Goal: Check status: Check status

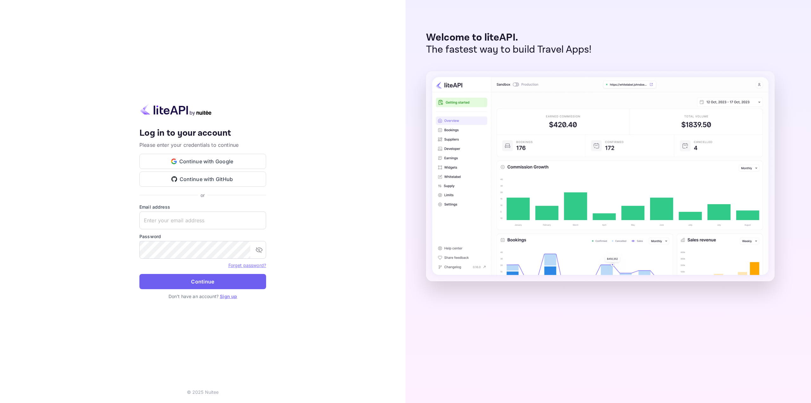
type input "[EMAIL_ADDRESS][DOMAIN_NAME]"
click at [183, 280] on button "Continue" at bounding box center [202, 281] width 127 height 15
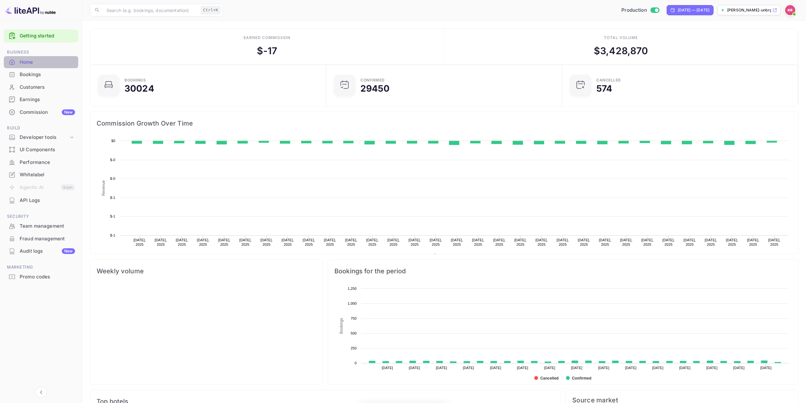
click at [32, 62] on div "Home" at bounding box center [47, 62] width 55 height 7
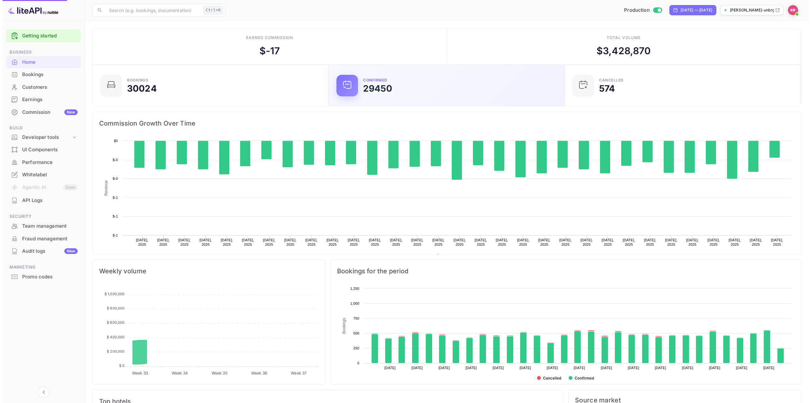
scroll to position [98, 227]
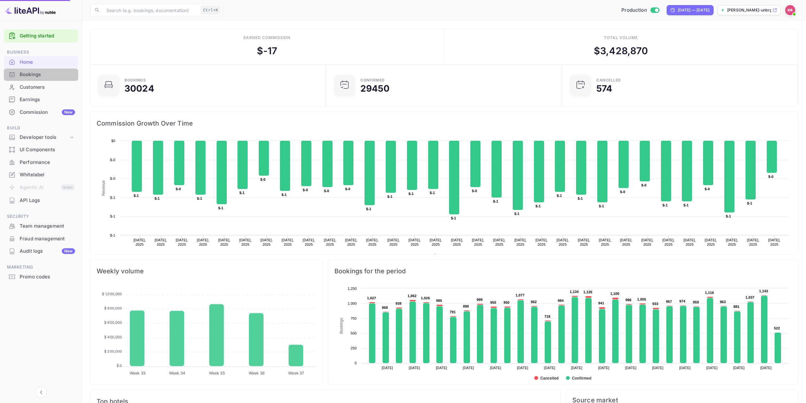
click at [23, 75] on div "Bookings" at bounding box center [47, 74] width 55 height 7
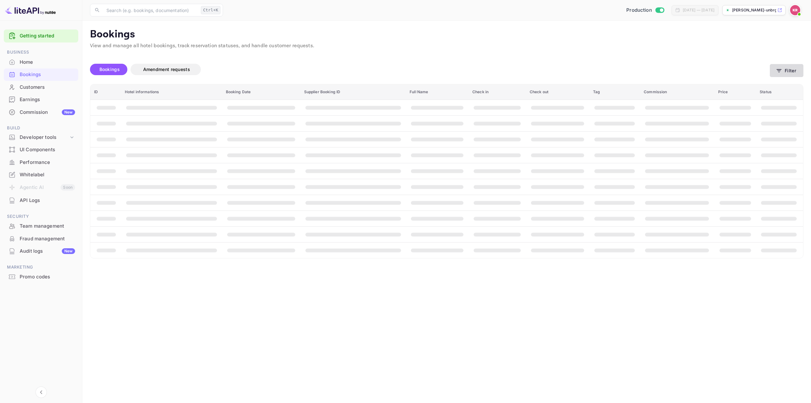
click at [778, 71] on icon "button" at bounding box center [779, 70] width 5 height 3
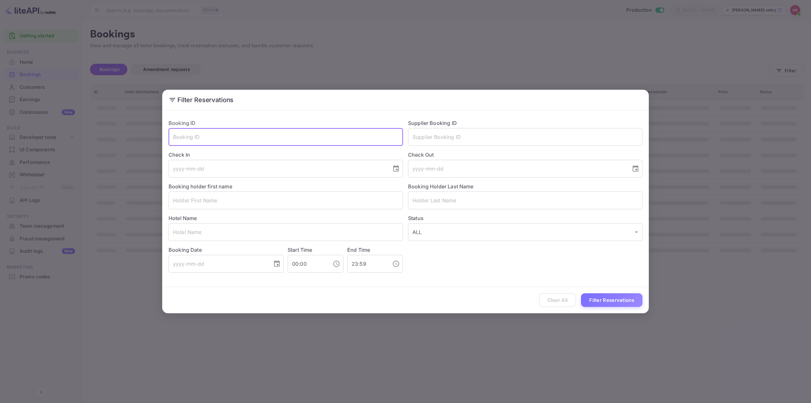
click at [269, 138] on input "text" at bounding box center [286, 137] width 234 height 18
paste input "niDcVl8si"
type input "niDcVl8si"
click at [605, 301] on button "Filter Reservations" at bounding box center [611, 300] width 61 height 14
